Goal: Transaction & Acquisition: Purchase product/service

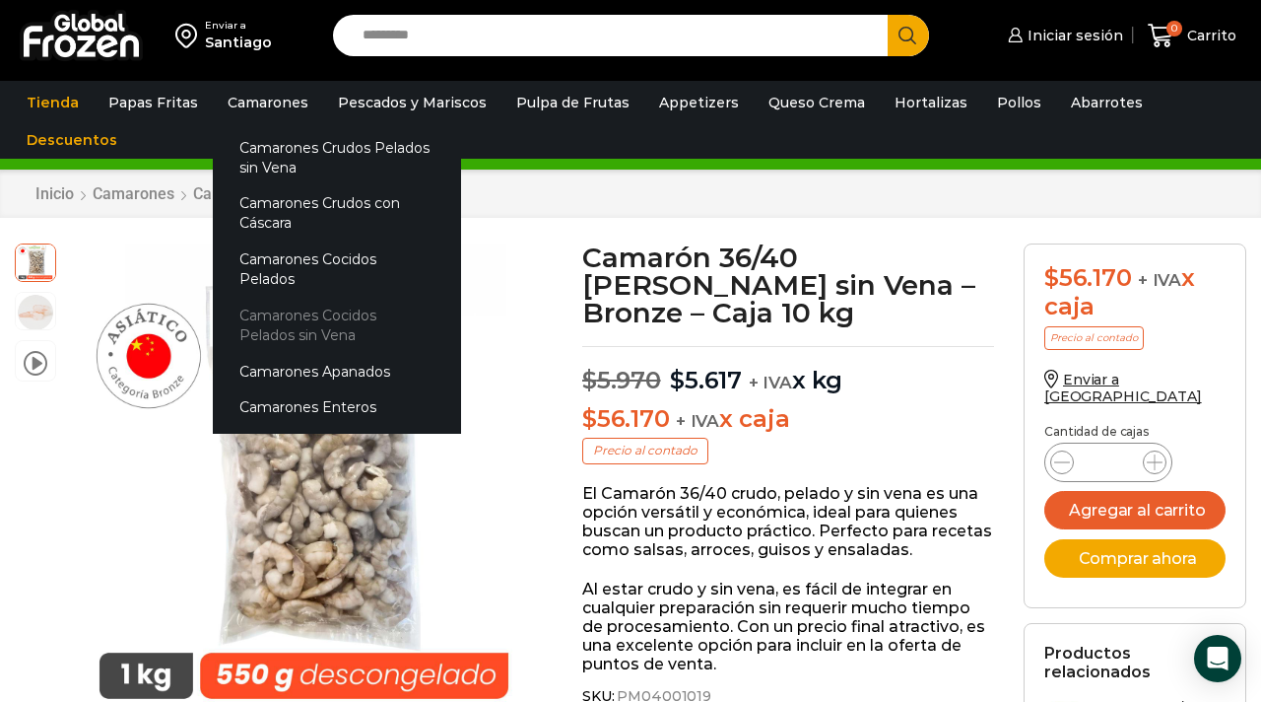
click at [248, 297] on link "Camarones Cocidos Pelados sin Vena" at bounding box center [337, 325] width 248 height 56
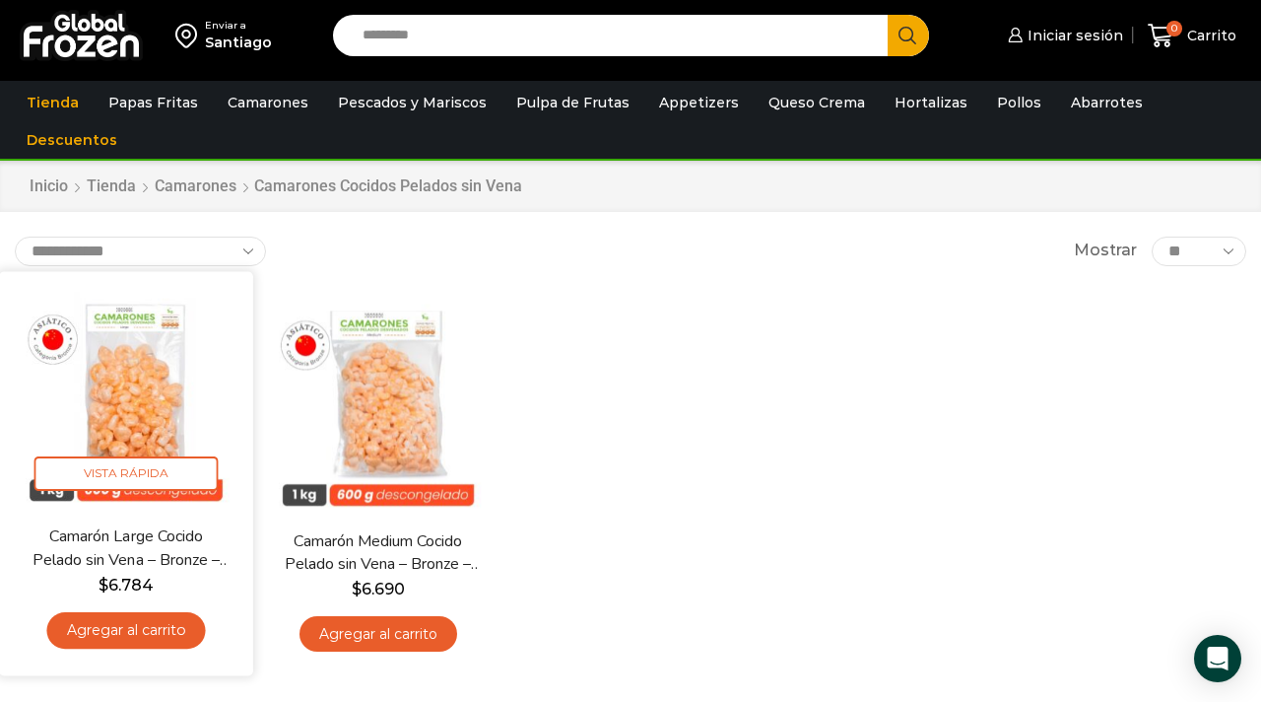
click at [154, 318] on img at bounding box center [126, 398] width 225 height 225
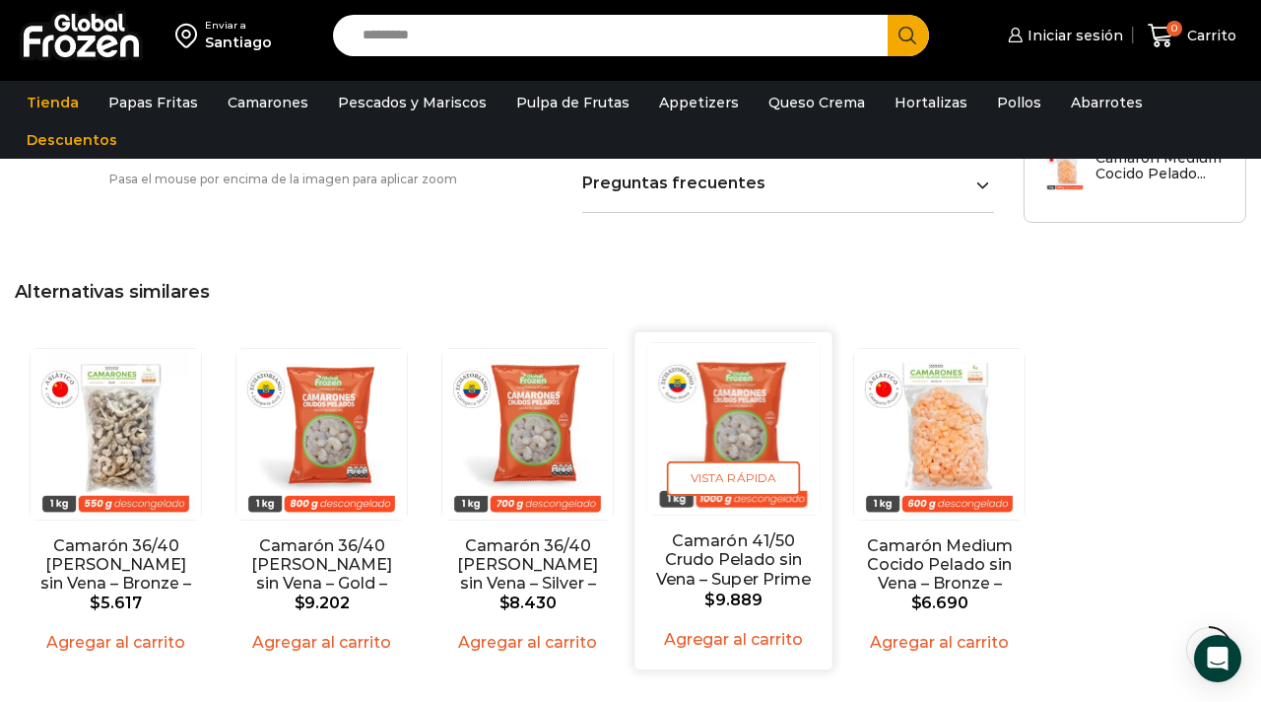
scroll to position [1480, 0]
